Goal: Navigation & Orientation: Find specific page/section

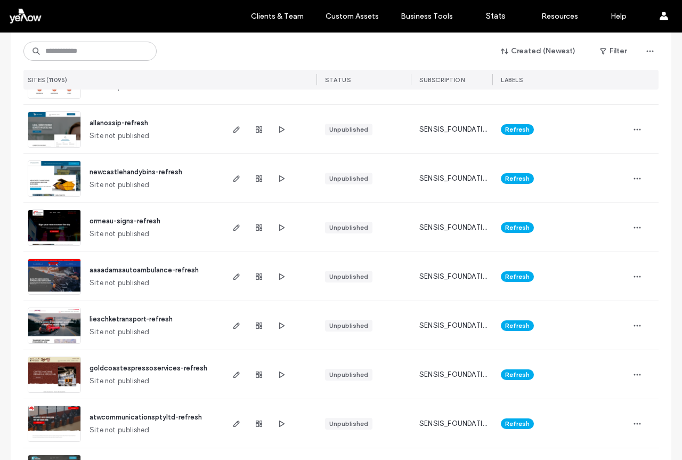
scroll to position [3416, 0]
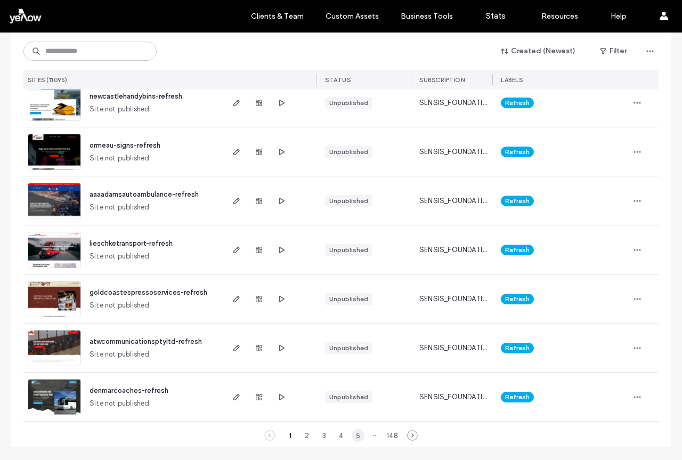
click at [353, 436] on div "5" at bounding box center [358, 435] width 13 height 13
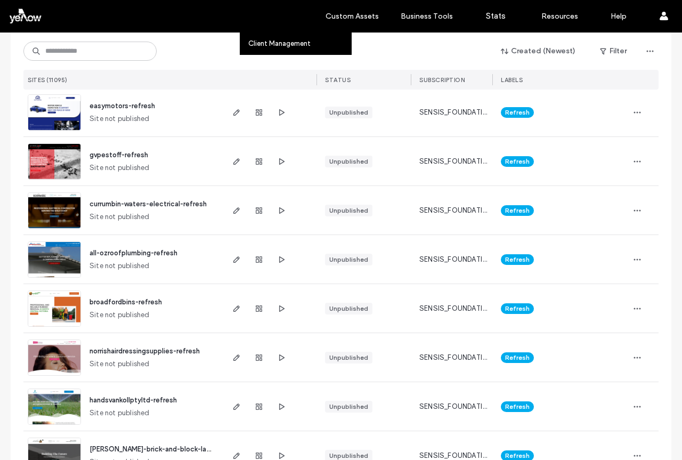
scroll to position [380, 0]
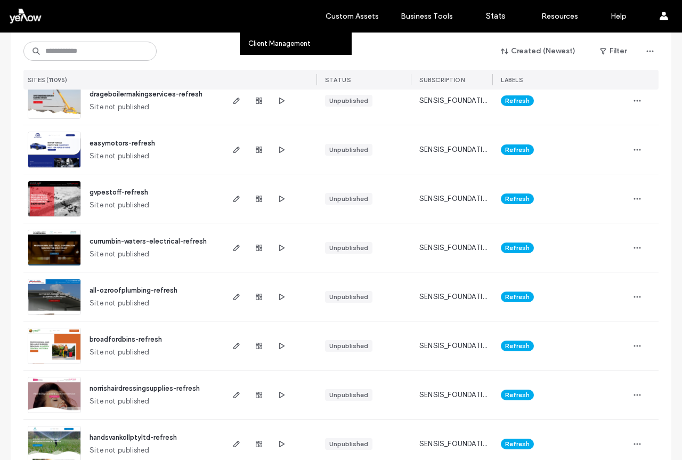
click at [273, 14] on label "Clients & Team" at bounding box center [277, 16] width 53 height 9
click at [273, 44] on label "Client Management" at bounding box center [279, 43] width 62 height 8
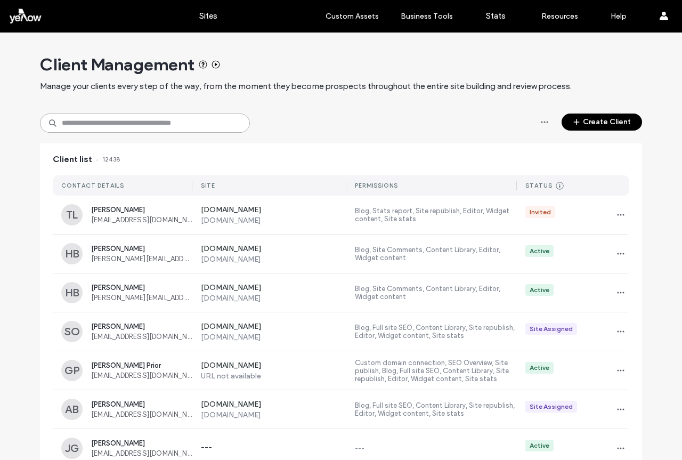
click at [197, 119] on input at bounding box center [145, 122] width 210 height 19
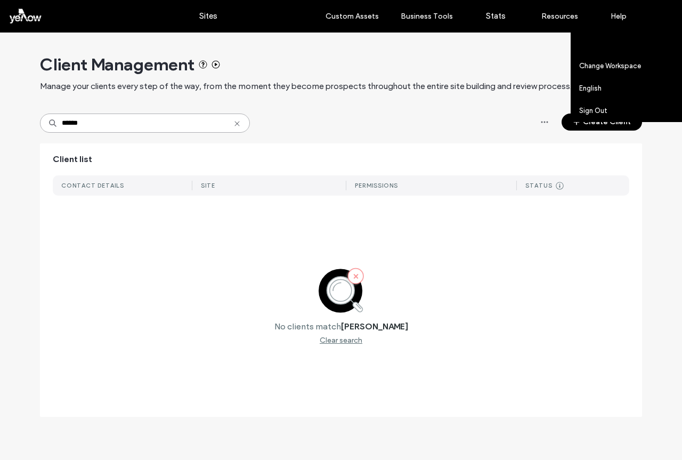
type input "******"
click at [635, 46] on link "Account settings" at bounding box center [630, 43] width 103 height 22
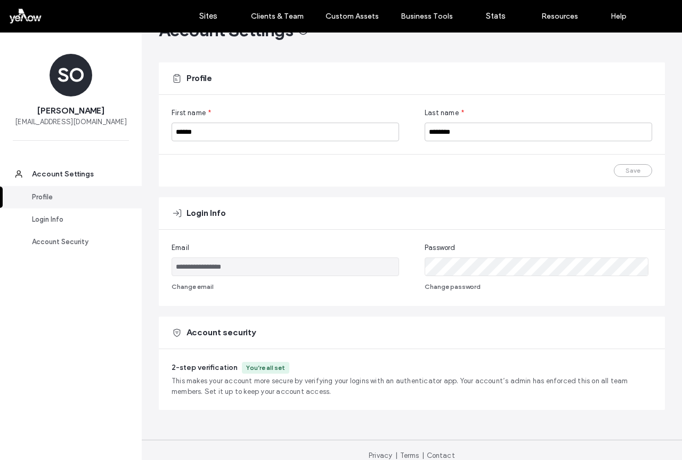
scroll to position [45, 0]
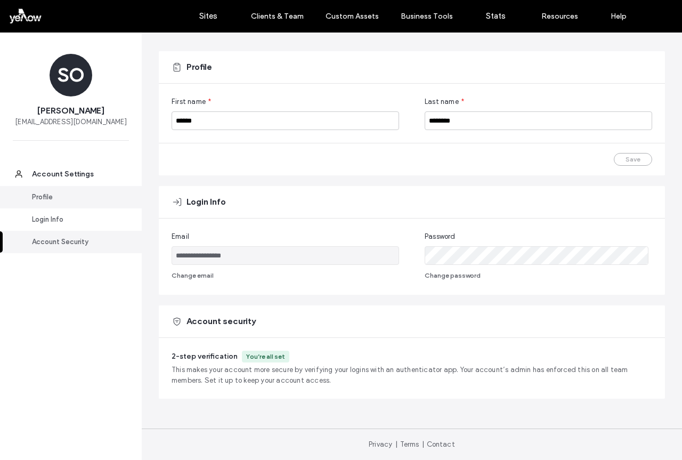
click at [43, 199] on div "Profile" at bounding box center [75, 197] width 87 height 11
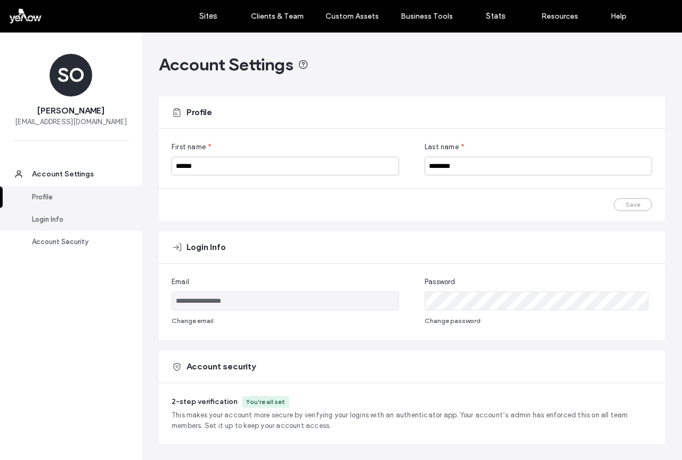
click at [43, 217] on div "Login Info" at bounding box center [75, 219] width 87 height 11
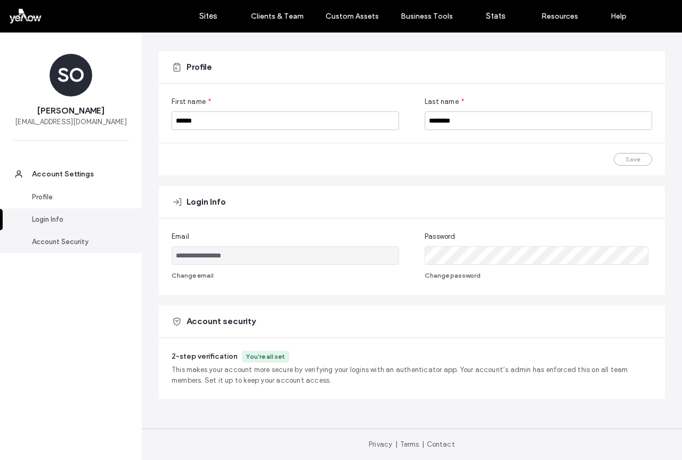
click at [55, 241] on div "Account Security" at bounding box center [75, 242] width 87 height 11
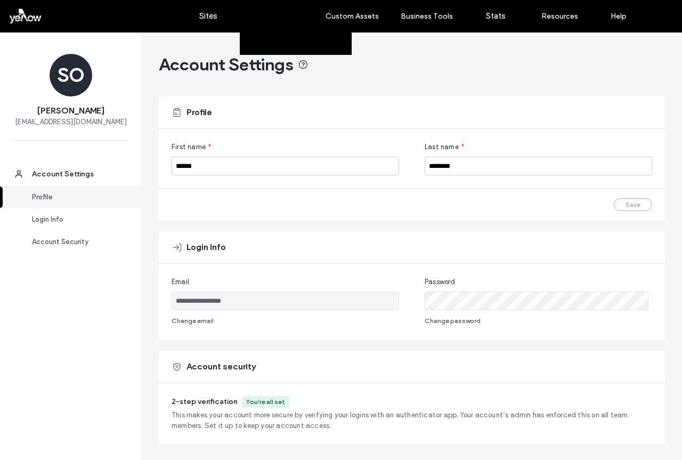
click at [273, 42] on label "Client Management" at bounding box center [279, 43] width 62 height 8
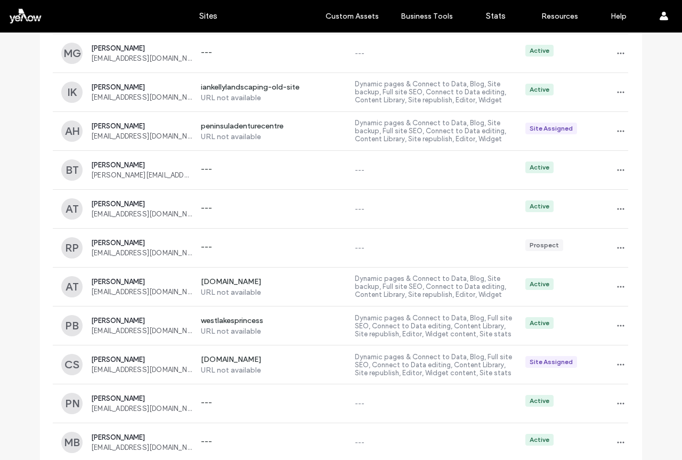
scroll to position [9960, 0]
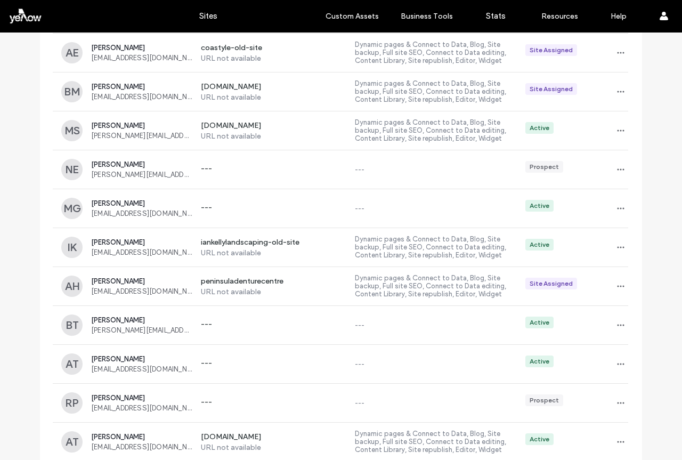
click at [23, 20] on div at bounding box center [68, 15] width 121 height 17
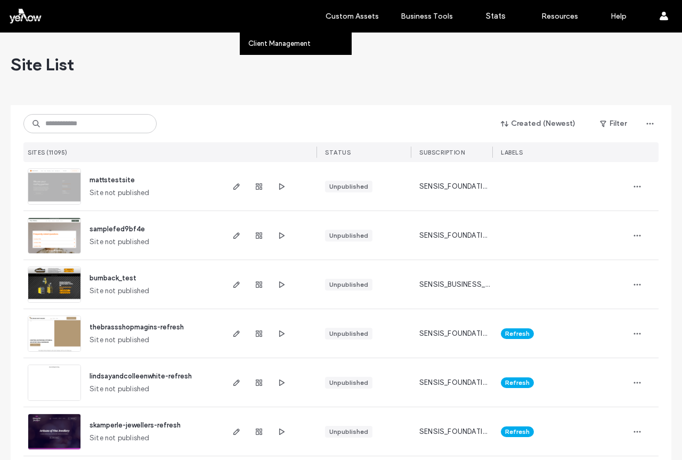
click at [270, 15] on label "Clients & Team" at bounding box center [277, 16] width 53 height 9
click at [273, 31] on div "Clients & Team" at bounding box center [277, 16] width 74 height 32
click at [273, 44] on label "Client Management" at bounding box center [279, 43] width 62 height 8
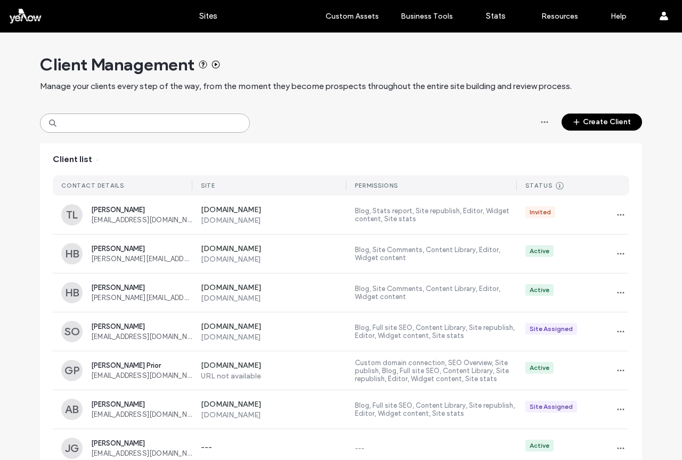
click at [124, 125] on input at bounding box center [145, 122] width 210 height 19
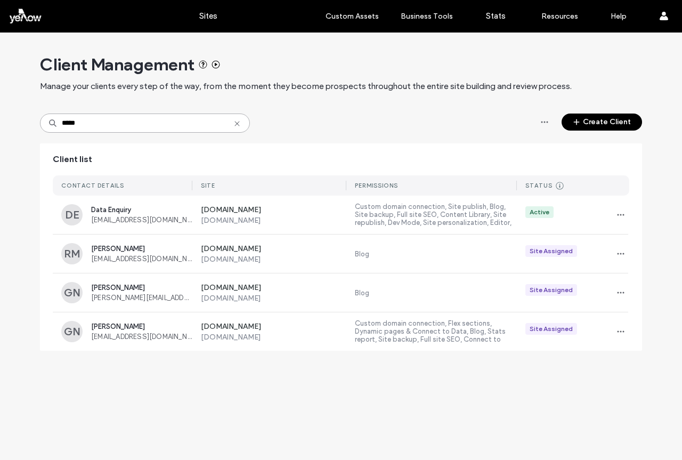
drag, startPoint x: 124, startPoint y: 126, endPoint x: 39, endPoint y: 131, distance: 84.3
click at [40, 131] on div "*****" at bounding box center [145, 122] width 210 height 19
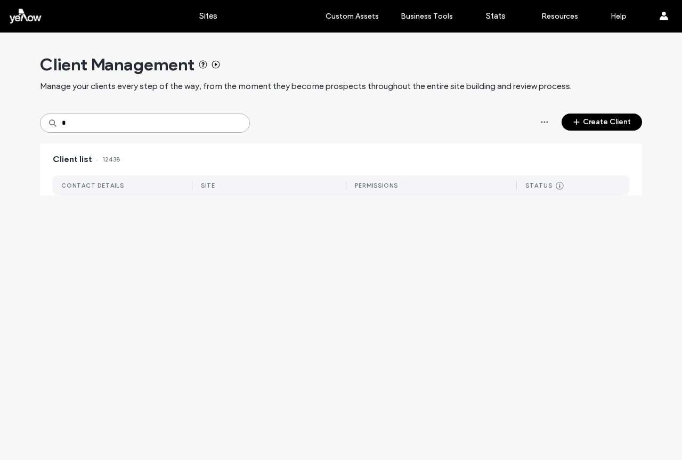
type input "*"
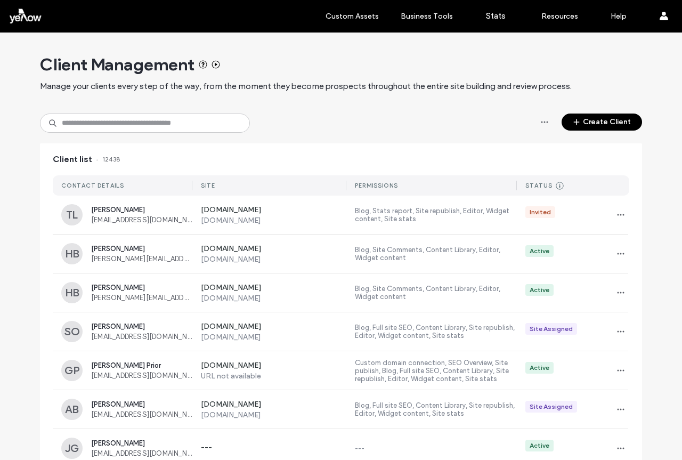
click at [207, 15] on label "Sites" at bounding box center [208, 16] width 18 height 10
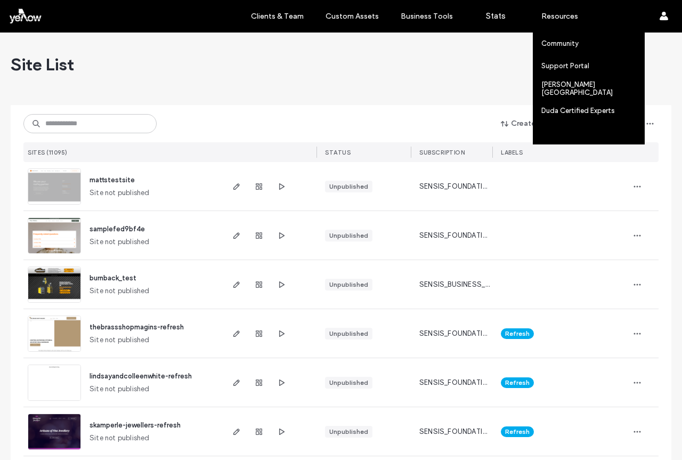
click at [585, 136] on label "Contact Support" at bounding box center [569, 133] width 56 height 8
